Goal: Task Accomplishment & Management: Manage account settings

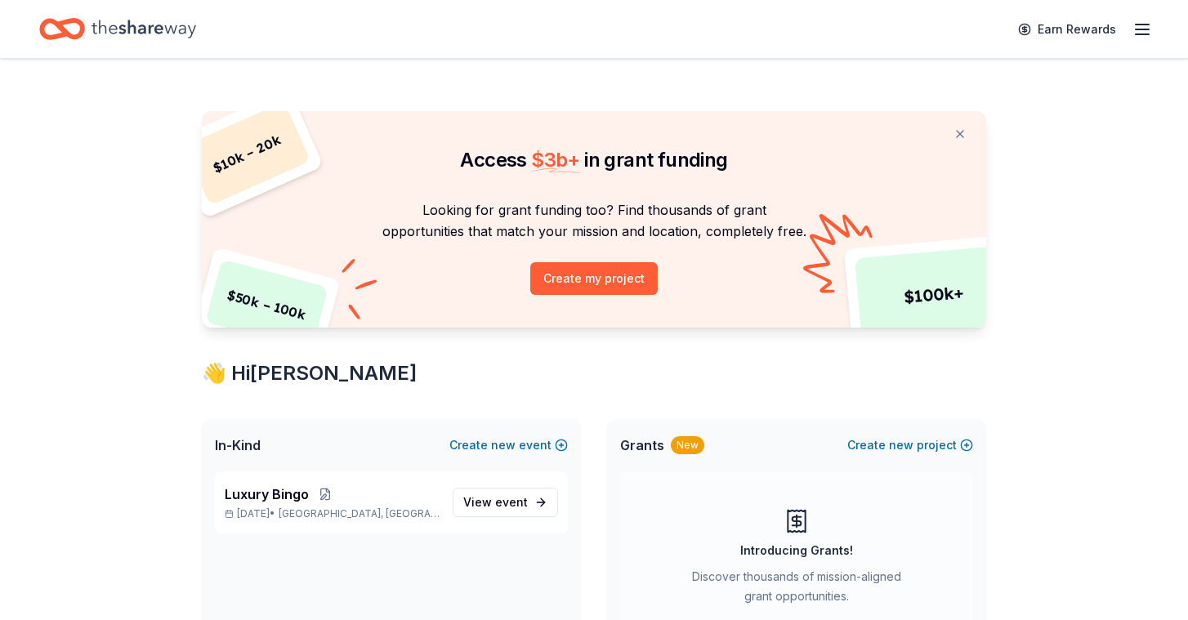
click at [1151, 29] on icon "button" at bounding box center [1143, 30] width 20 height 20
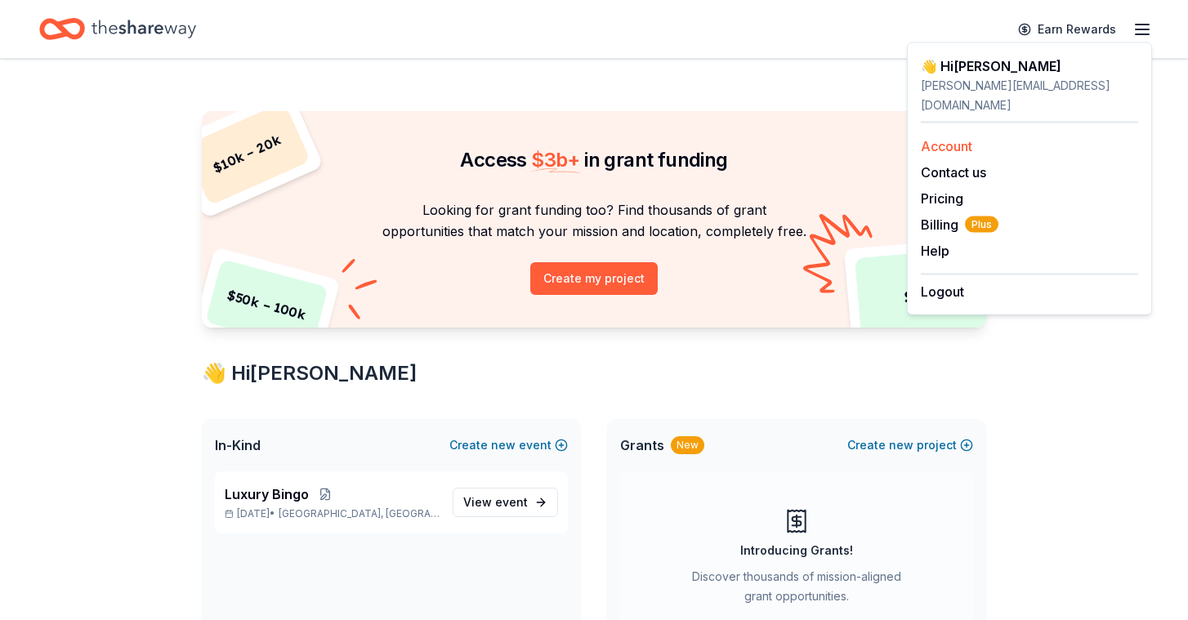
click at [968, 138] on link "Account" at bounding box center [946, 146] width 51 height 16
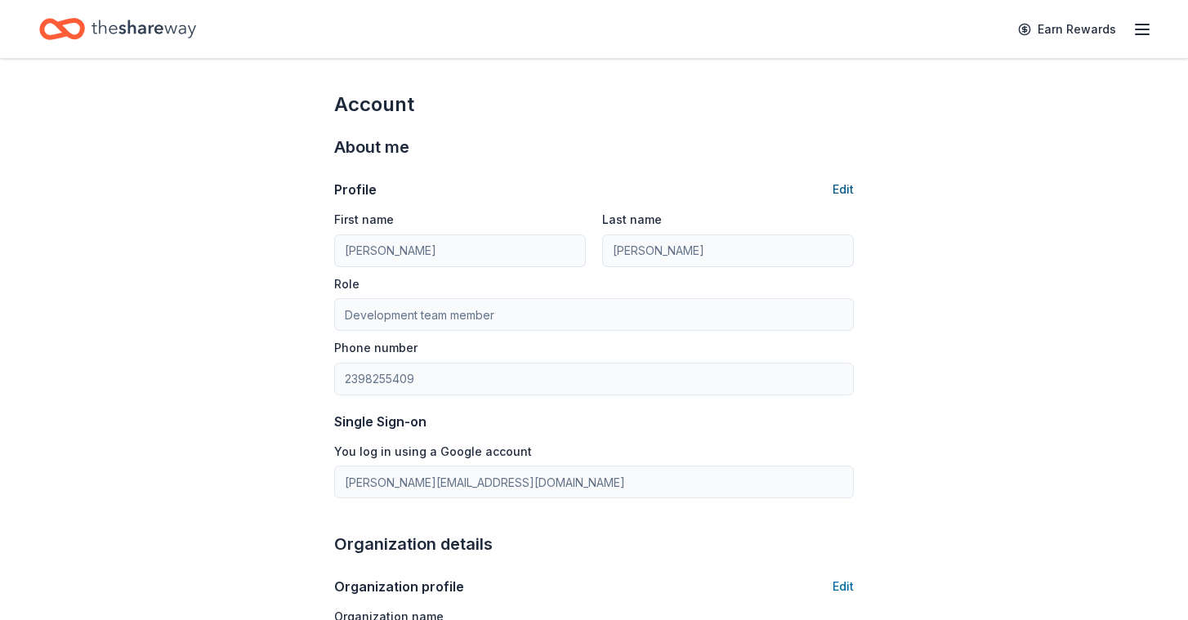
click at [847, 193] on button "Edit" at bounding box center [843, 190] width 21 height 20
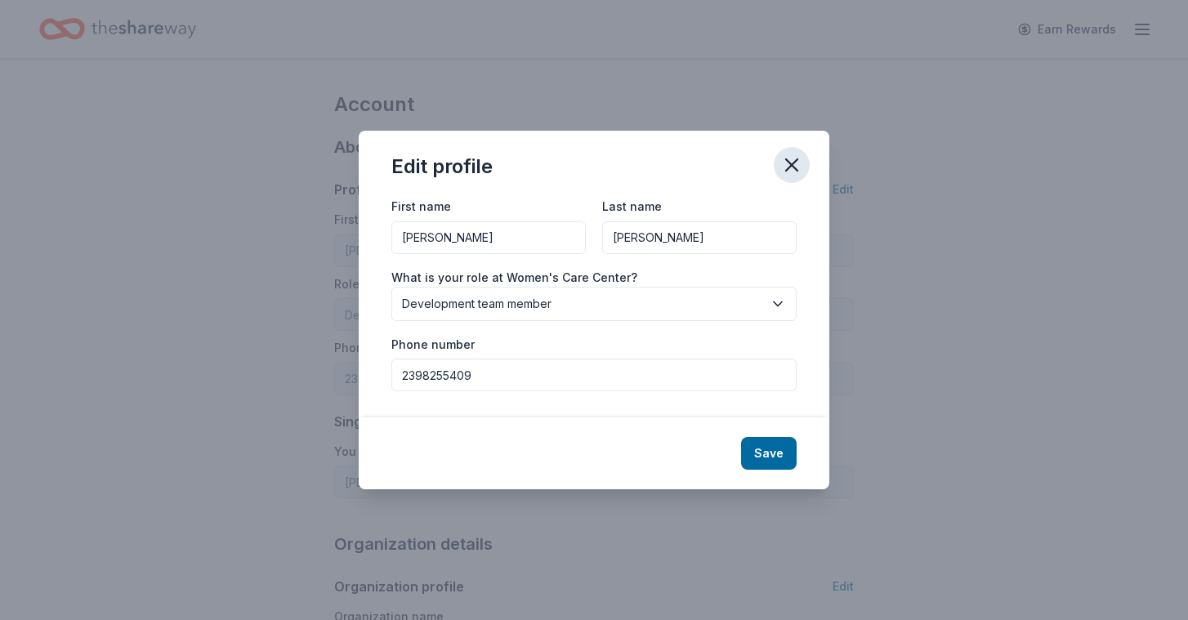
click at [792, 168] on icon "button" at bounding box center [791, 165] width 23 height 23
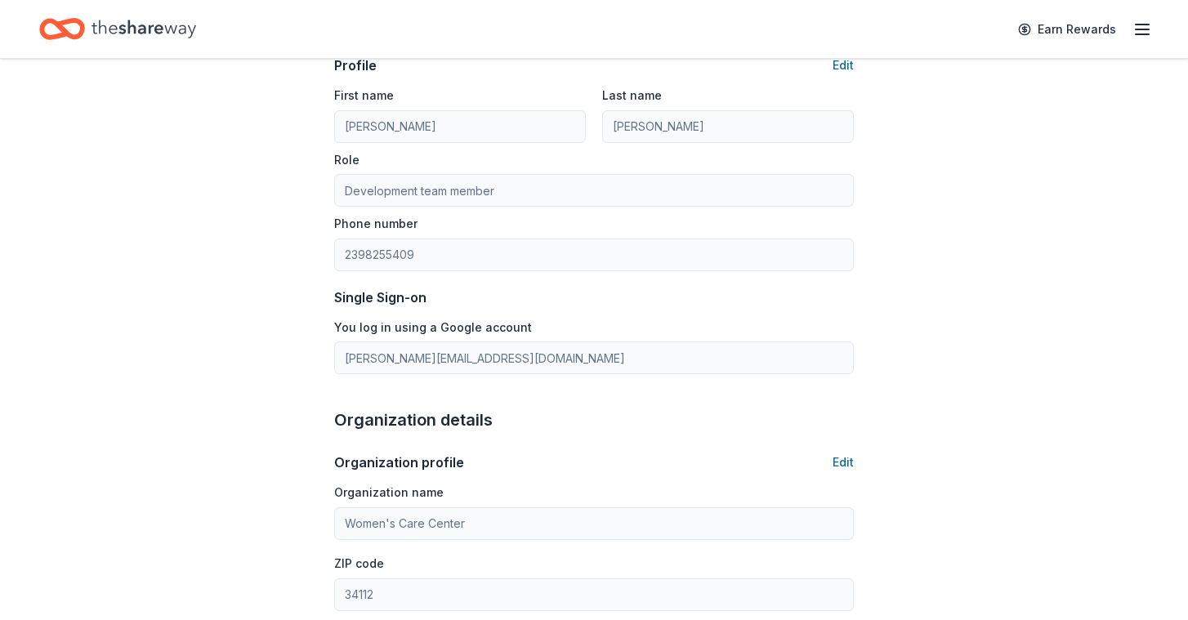
scroll to position [155, 0]
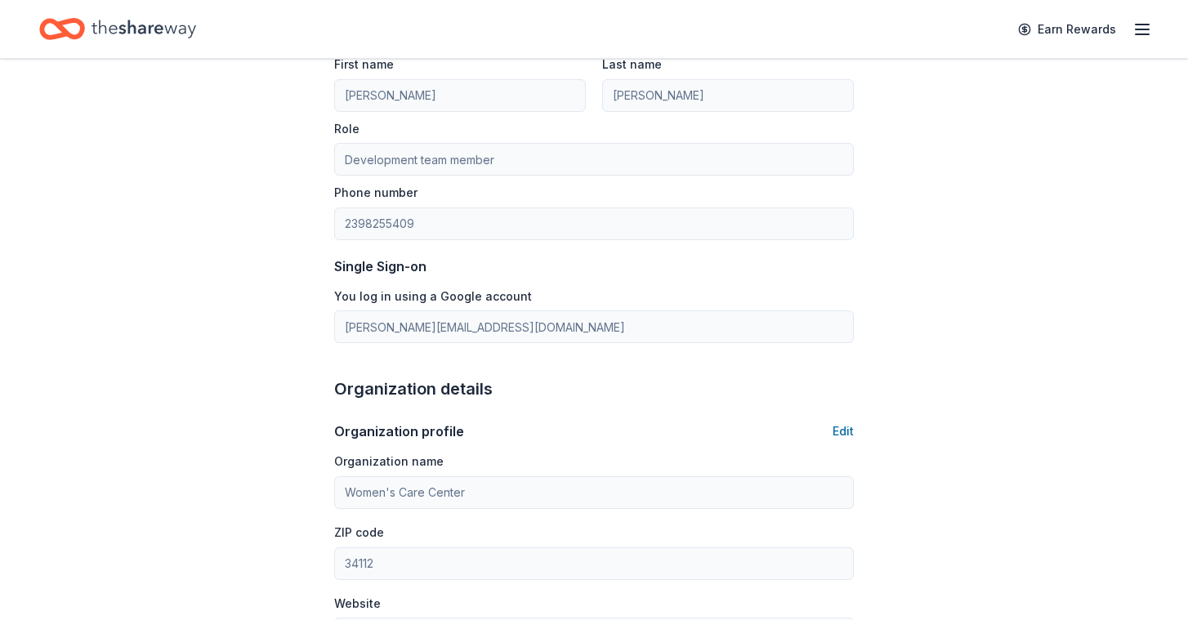
click at [493, 300] on label "You log in using a Google account" at bounding box center [433, 296] width 198 height 16
click at [363, 293] on label "You log in using a Google account" at bounding box center [433, 296] width 198 height 16
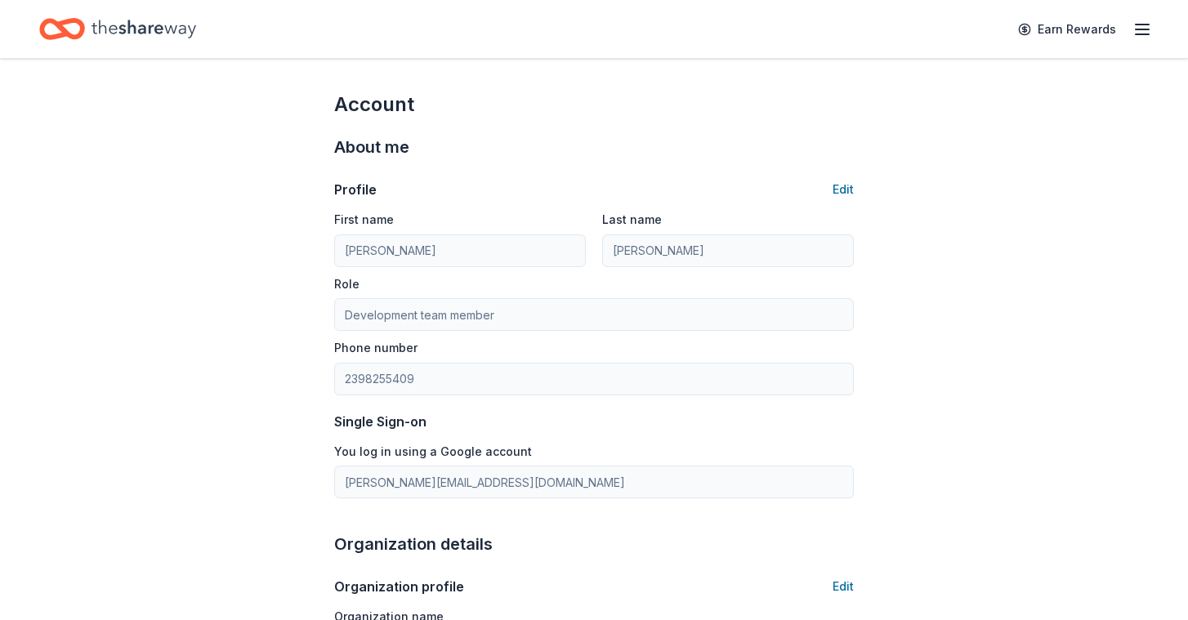
scroll to position [0, 0]
click at [848, 190] on button "Edit" at bounding box center [843, 190] width 21 height 20
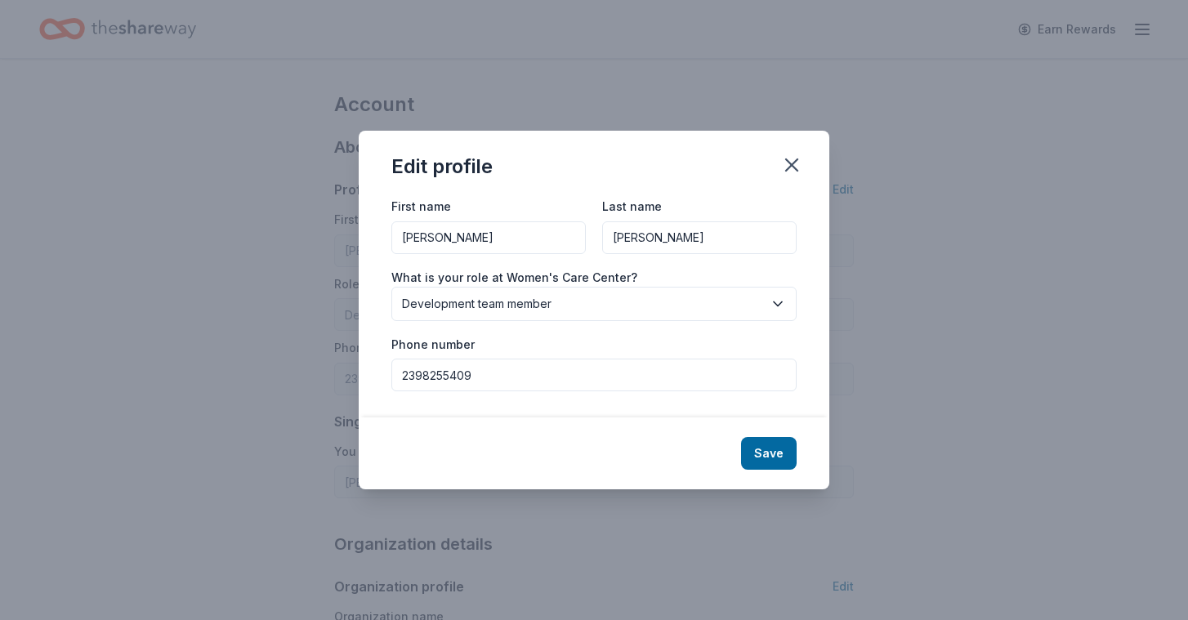
click at [741, 302] on span "Development team member" at bounding box center [582, 304] width 361 height 20
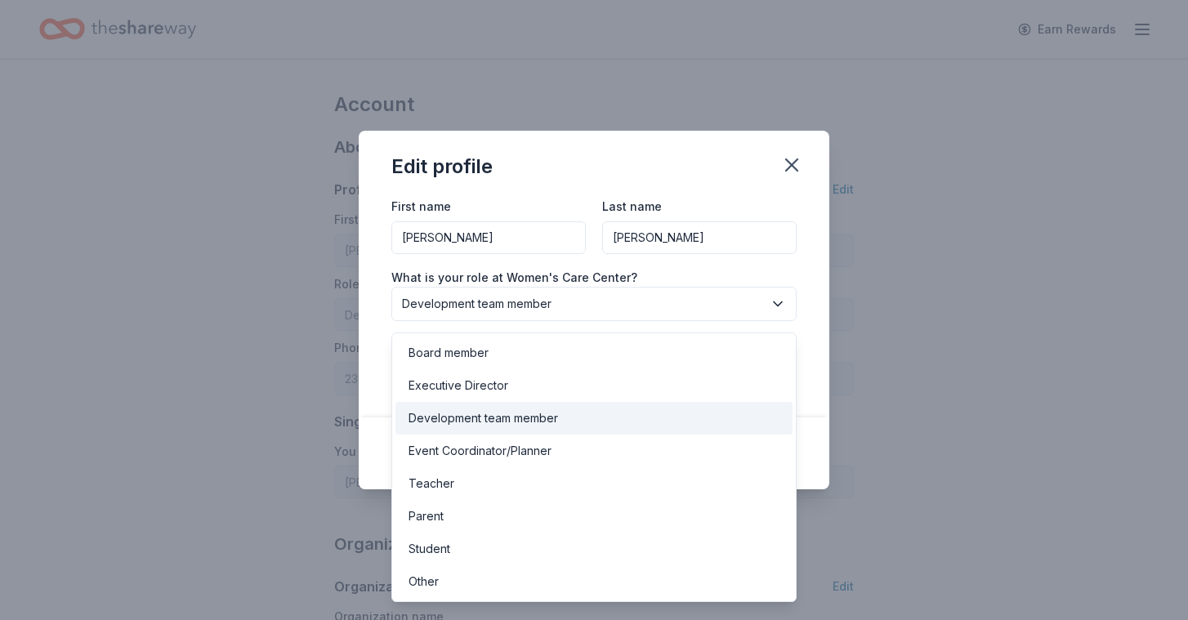
click at [876, 270] on div "Edit profile First name [PERSON_NAME] Last name [PERSON_NAME] What is your role…" at bounding box center [594, 310] width 1188 height 620
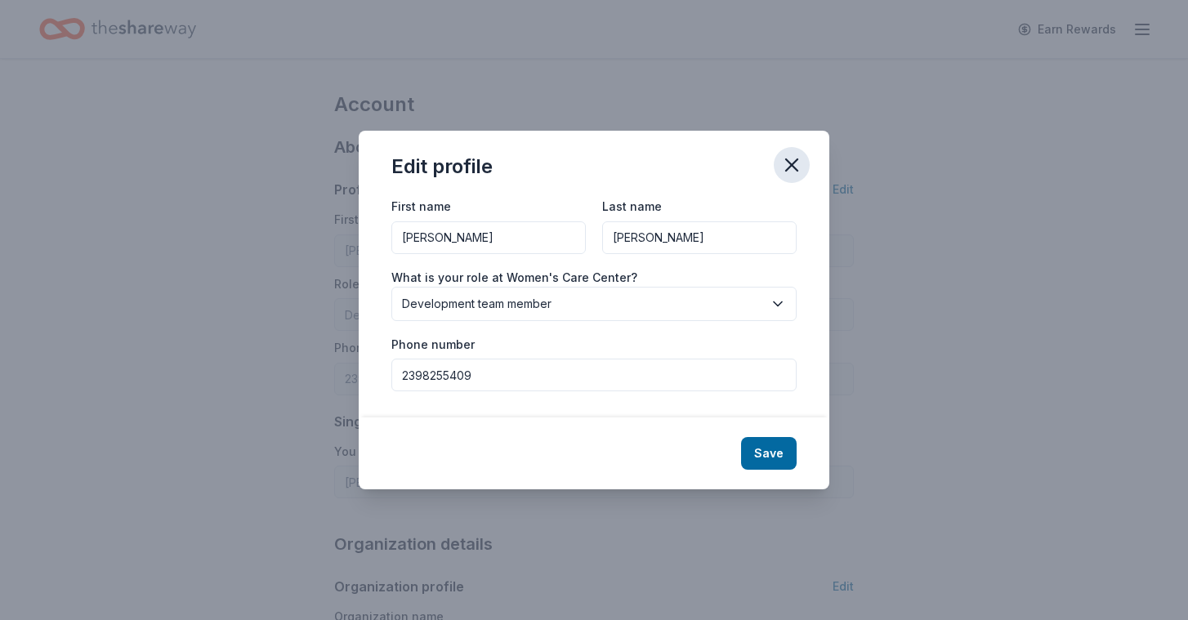
click at [793, 164] on icon "button" at bounding box center [791, 164] width 11 height 11
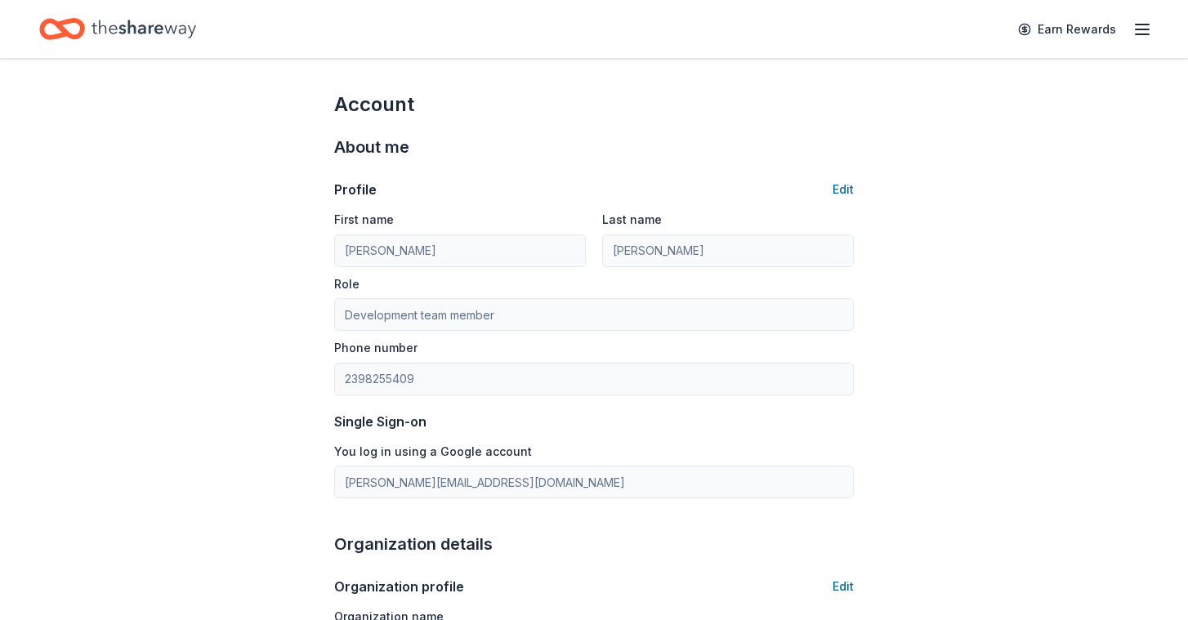
click at [1142, 34] on line "button" at bounding box center [1142, 34] width 13 height 0
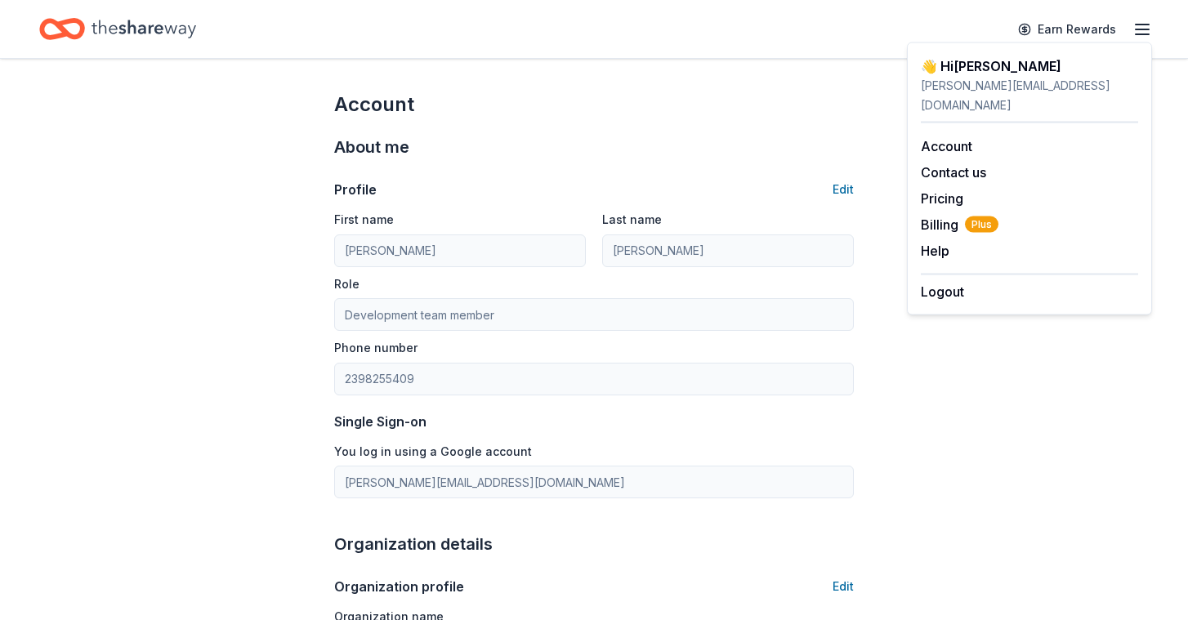
click at [729, 121] on div "About me Profile Edit First name [PERSON_NAME] Last name [PERSON_NAME] Role Dev…" at bounding box center [594, 316] width 520 height 397
